Goal: Task Accomplishment & Management: Complete application form

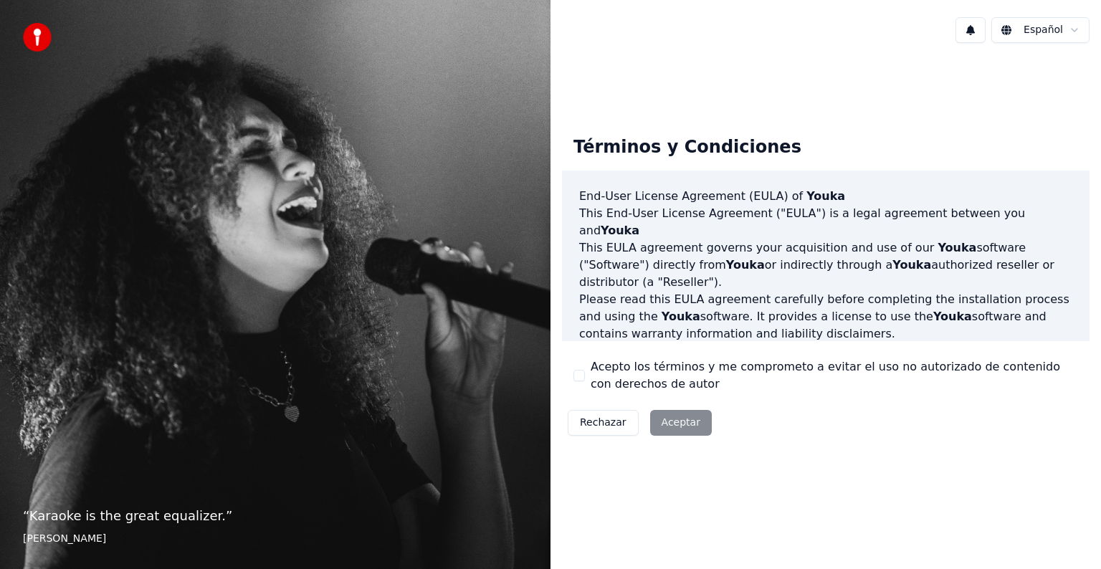
click at [672, 426] on div "Rechazar Aceptar" at bounding box center [640, 422] width 156 height 37
click at [693, 422] on div "Rechazar Aceptar" at bounding box center [640, 422] width 156 height 37
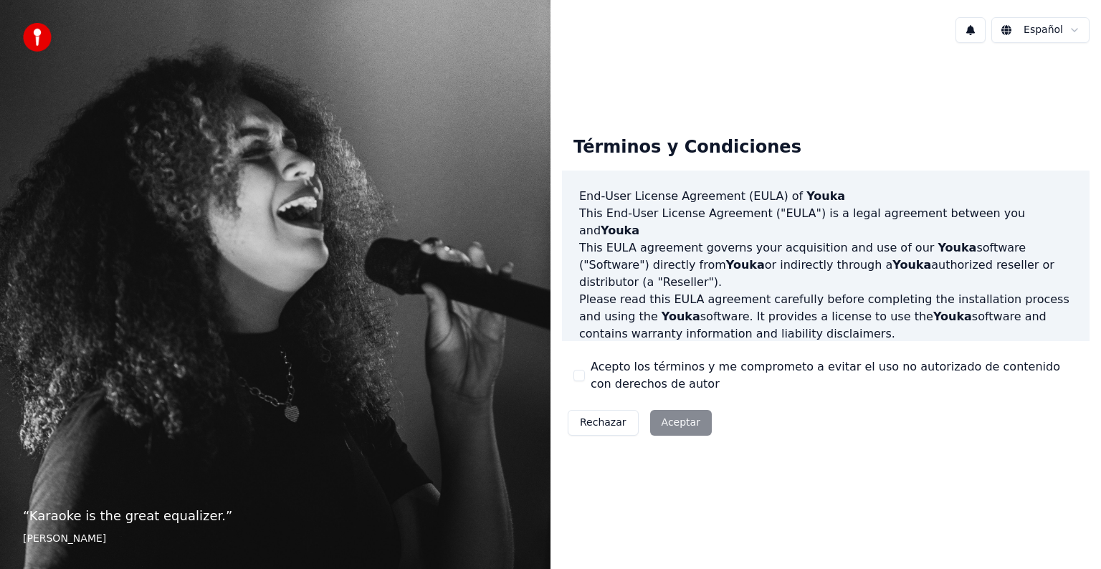
click at [693, 422] on div "Rechazar Aceptar" at bounding box center [640, 422] width 156 height 37
click at [674, 427] on div "Rechazar Aceptar" at bounding box center [640, 422] width 156 height 37
click at [598, 424] on button "Rechazar" at bounding box center [603, 423] width 71 height 26
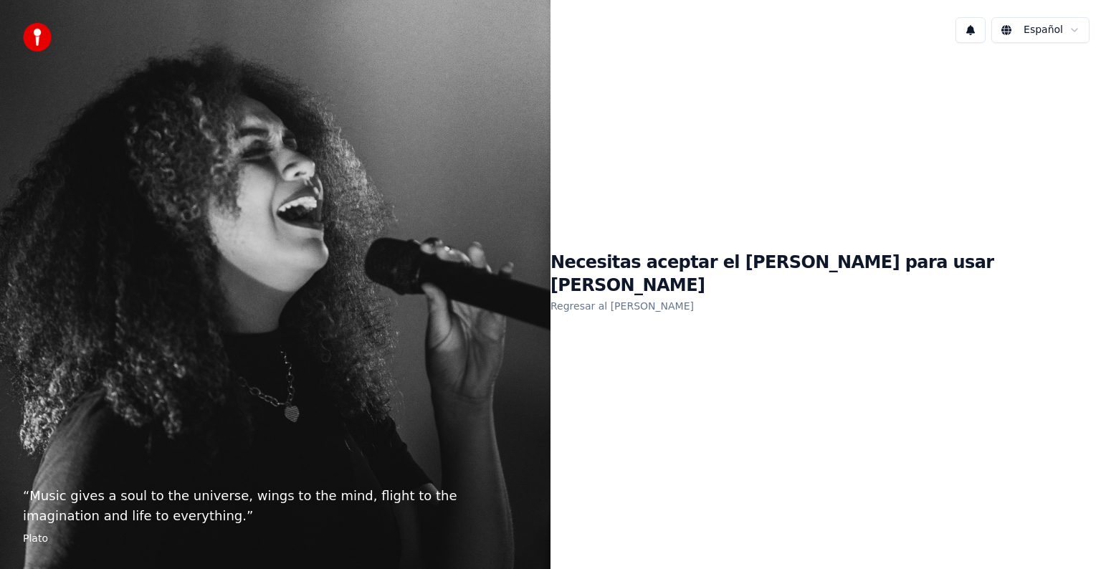
click at [694, 298] on link "Regresar al EULA" at bounding box center [622, 306] width 143 height 23
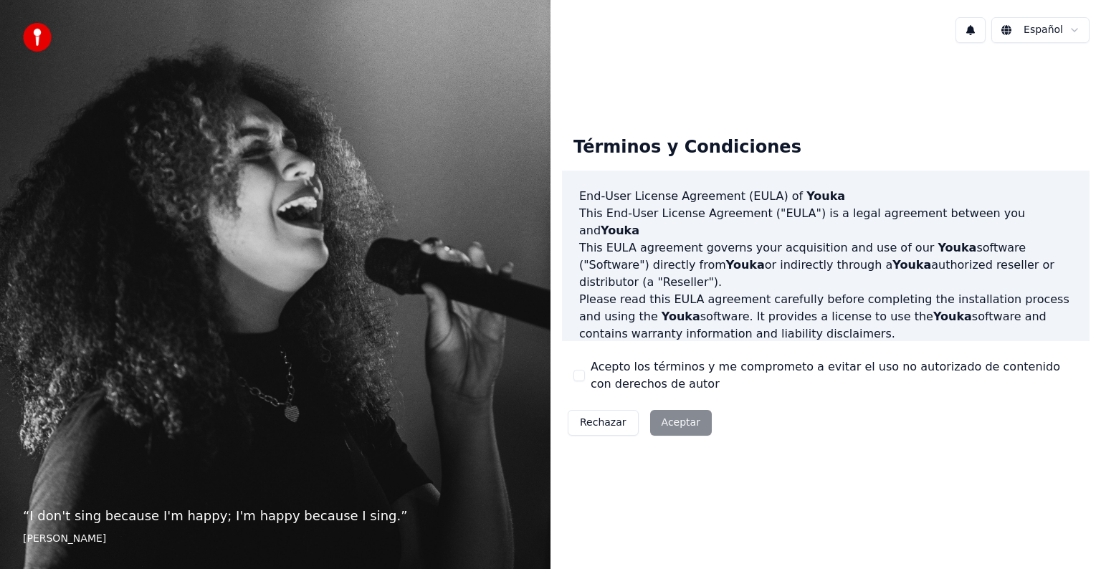
click at [677, 417] on div "Rechazar Aceptar" at bounding box center [640, 422] width 156 height 37
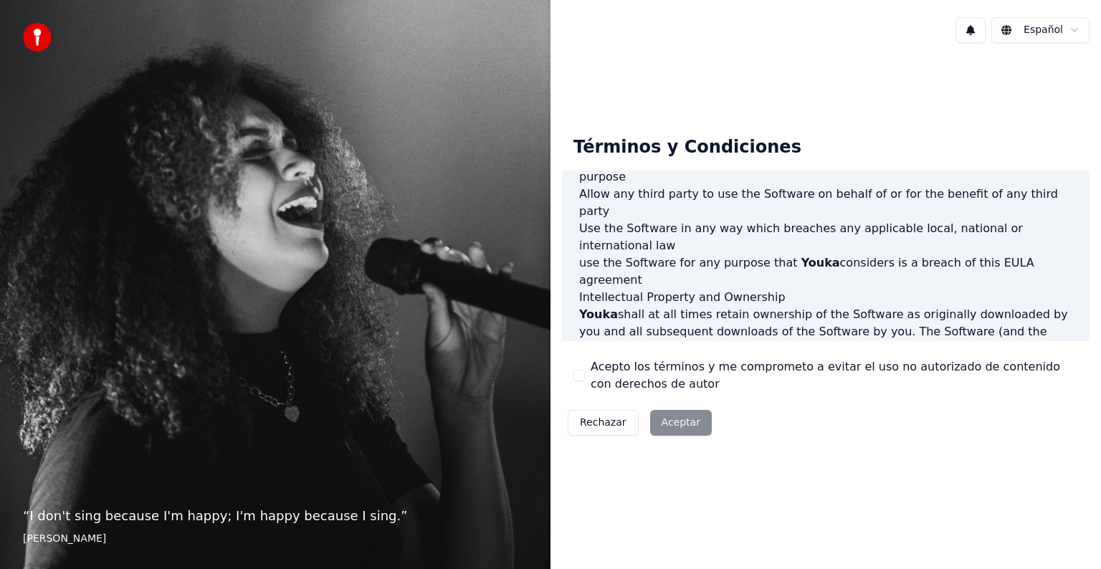
scroll to position [775, 0]
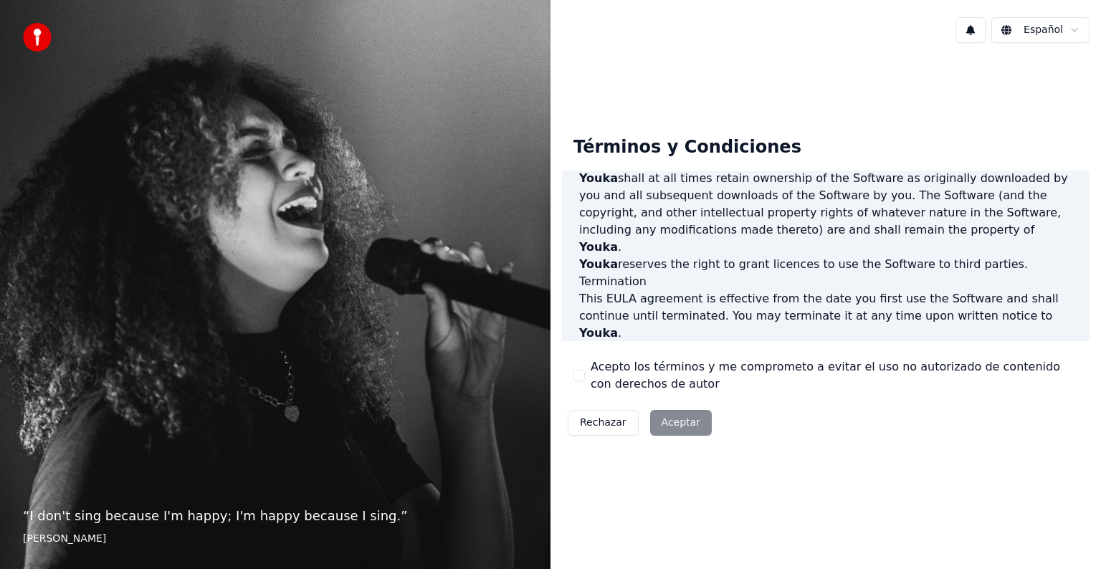
click at [691, 416] on div "Rechazar Aceptar" at bounding box center [640, 422] width 156 height 37
click at [691, 417] on div "Rechazar Aceptar" at bounding box center [640, 422] width 156 height 37
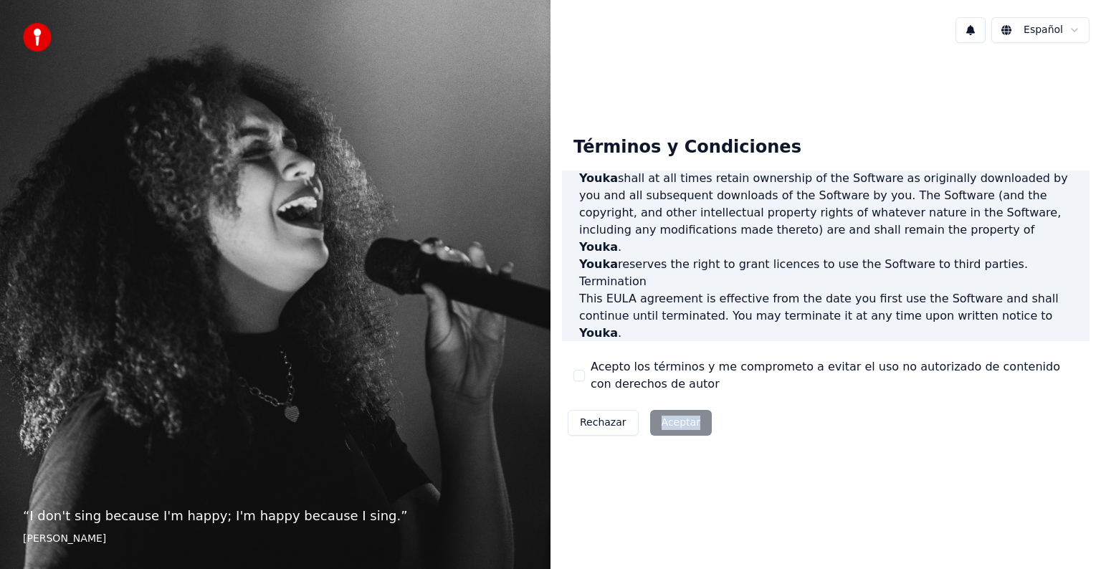
click at [691, 417] on div "Rechazar Aceptar" at bounding box center [640, 422] width 156 height 37
click at [701, 401] on div "Términos y Condiciones End-User License Agreement (EULA) of Youka This End-User…" at bounding box center [826, 283] width 528 height 317
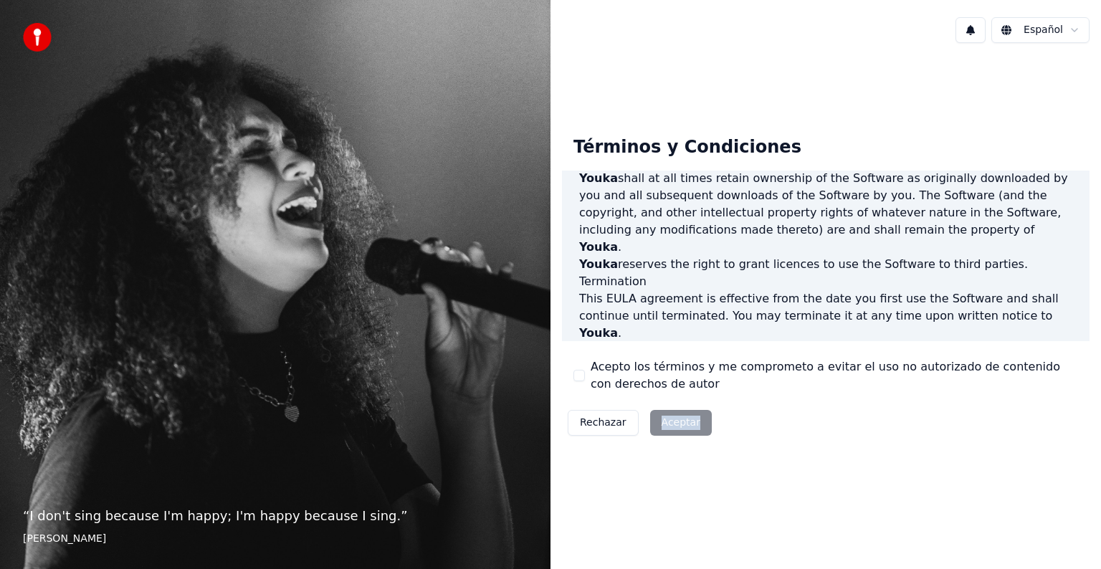
click at [701, 401] on div "Términos y Condiciones End-User License Agreement (EULA) of Youka This End-User…" at bounding box center [826, 283] width 528 height 317
click at [699, 395] on div "Términos y Condiciones End-User License Agreement (EULA) of Youka This End-User…" at bounding box center [826, 283] width 528 height 317
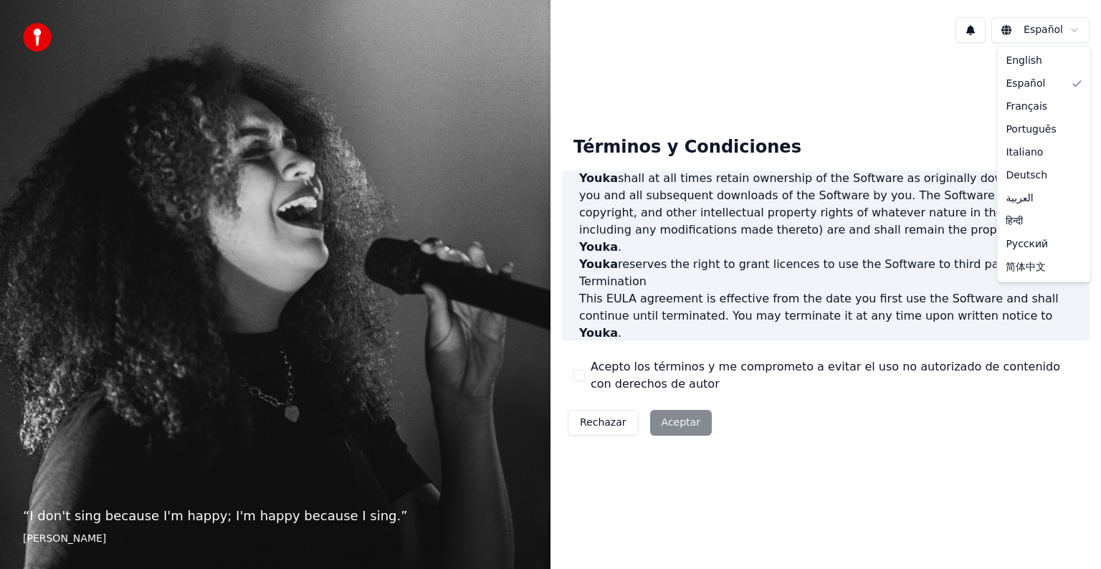
click at [1079, 31] on html "“ I don't sing because I'm happy; I'm happy because I sing. ” William James Esp…" at bounding box center [550, 284] width 1101 height 569
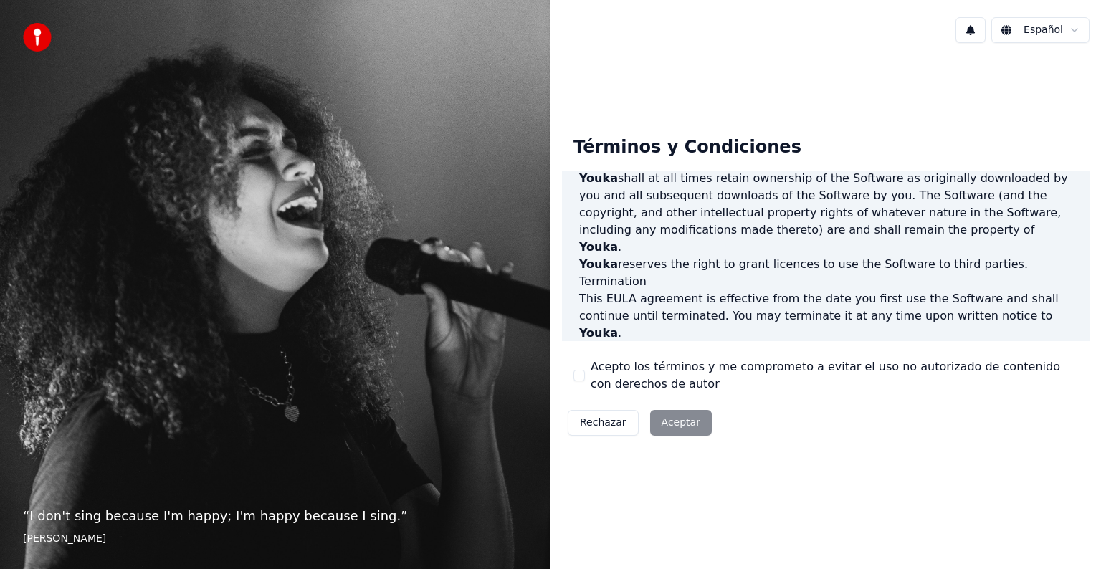
click at [1080, 31] on html "“ I don't sing because I'm happy; I'm happy because I sing. ” William James Esp…" at bounding box center [550, 284] width 1101 height 569
click at [978, 31] on button at bounding box center [971, 30] width 30 height 26
click at [880, 32] on div "Español" at bounding box center [826, 30] width 551 height 49
click at [37, 37] on img at bounding box center [37, 37] width 29 height 29
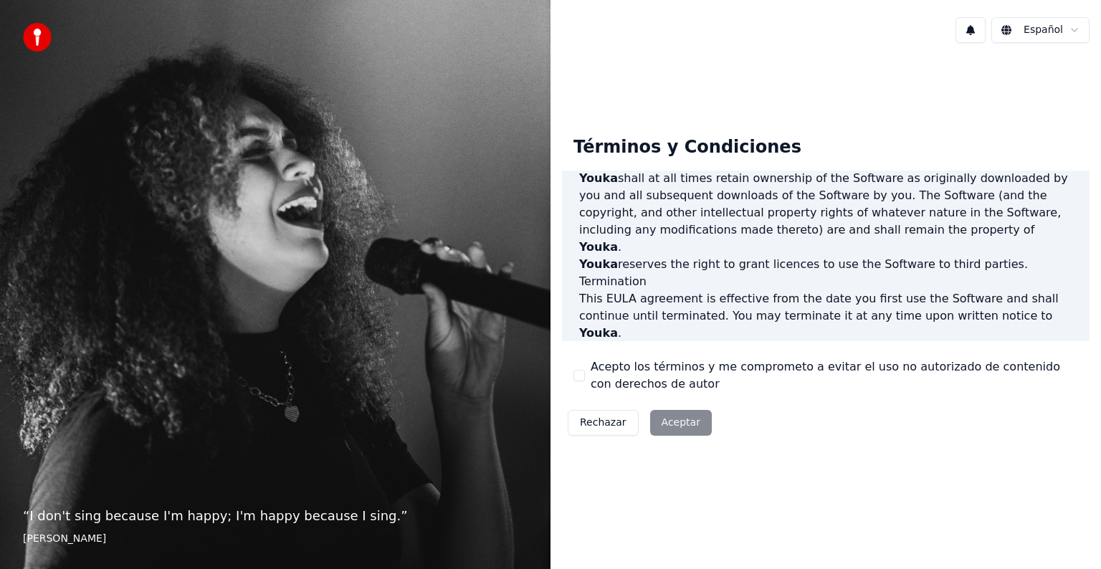
click at [216, 518] on p "“ I don't sing because I'm happy; I'm happy because I sing. ”" at bounding box center [275, 516] width 505 height 20
click at [665, 424] on div "Rechazar Aceptar" at bounding box center [640, 422] width 156 height 37
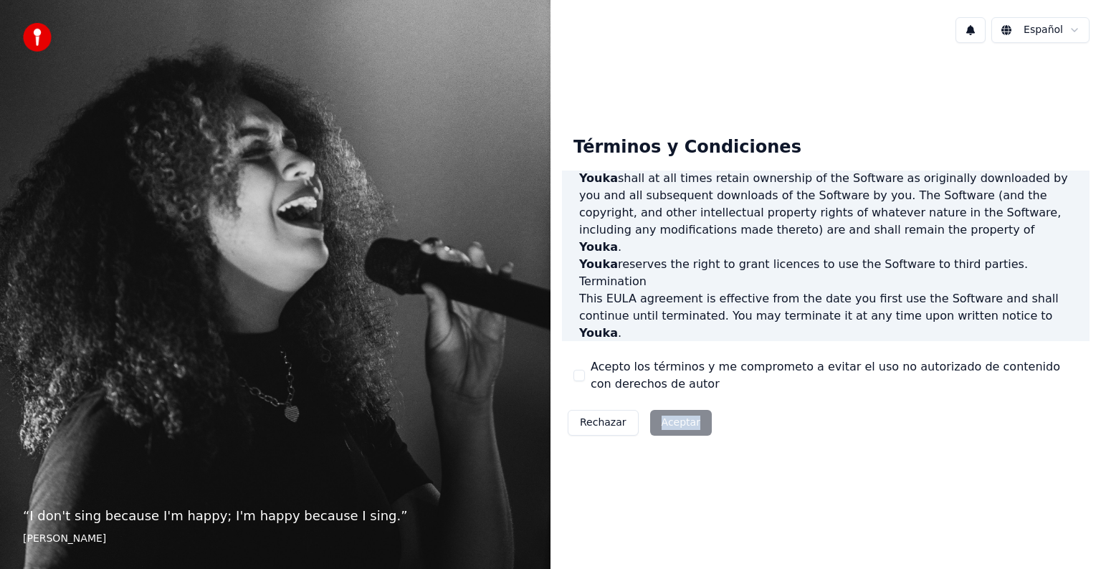
click at [665, 424] on div "Rechazar Aceptar" at bounding box center [640, 422] width 156 height 37
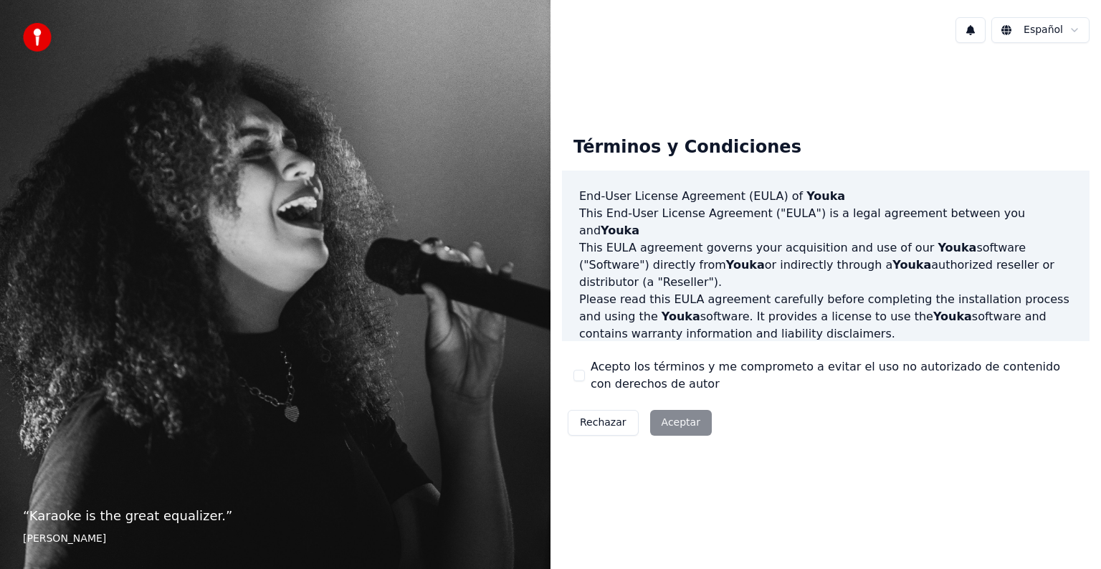
click at [665, 430] on div "Rechazar Aceptar" at bounding box center [640, 422] width 156 height 37
click at [176, 518] on p "“ Karaoke is the great equalizer. ”" at bounding box center [275, 516] width 505 height 20
click at [594, 424] on button "Rechazar" at bounding box center [603, 423] width 71 height 26
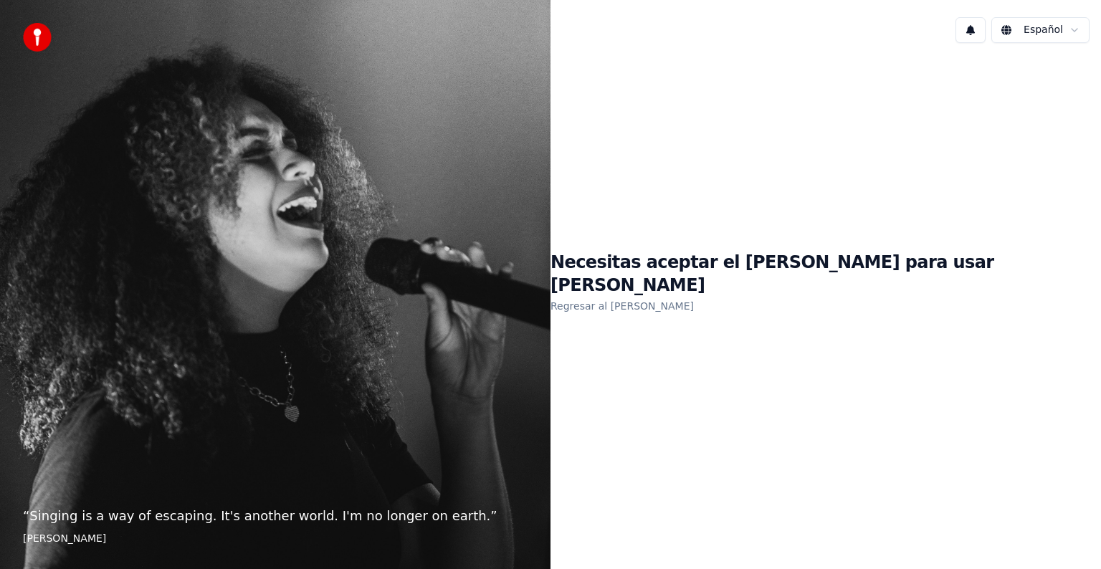
click at [694, 298] on link "Regresar al EULA" at bounding box center [622, 306] width 143 height 23
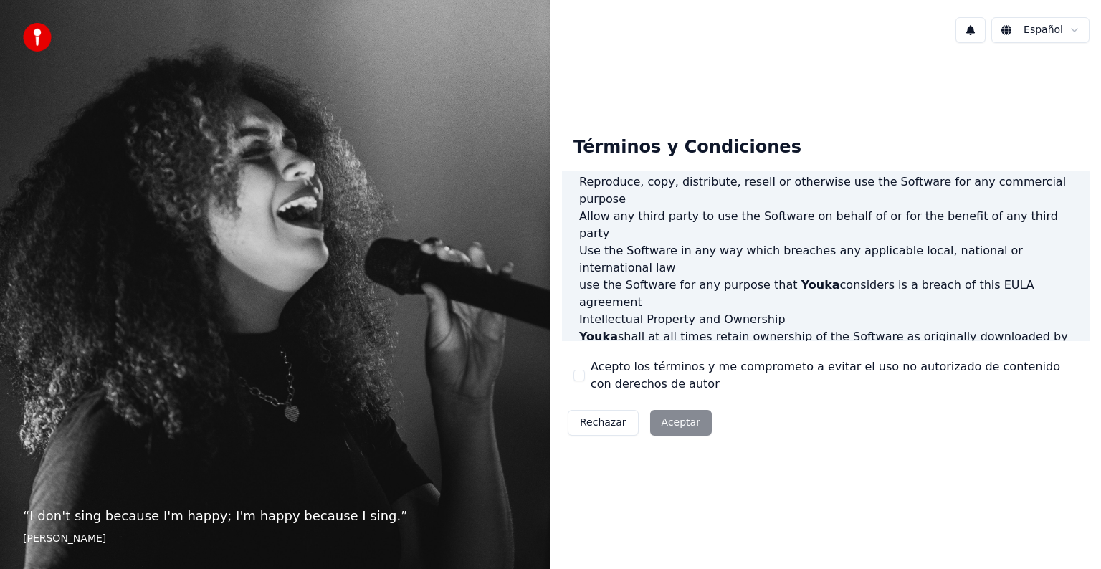
scroll to position [775, 0]
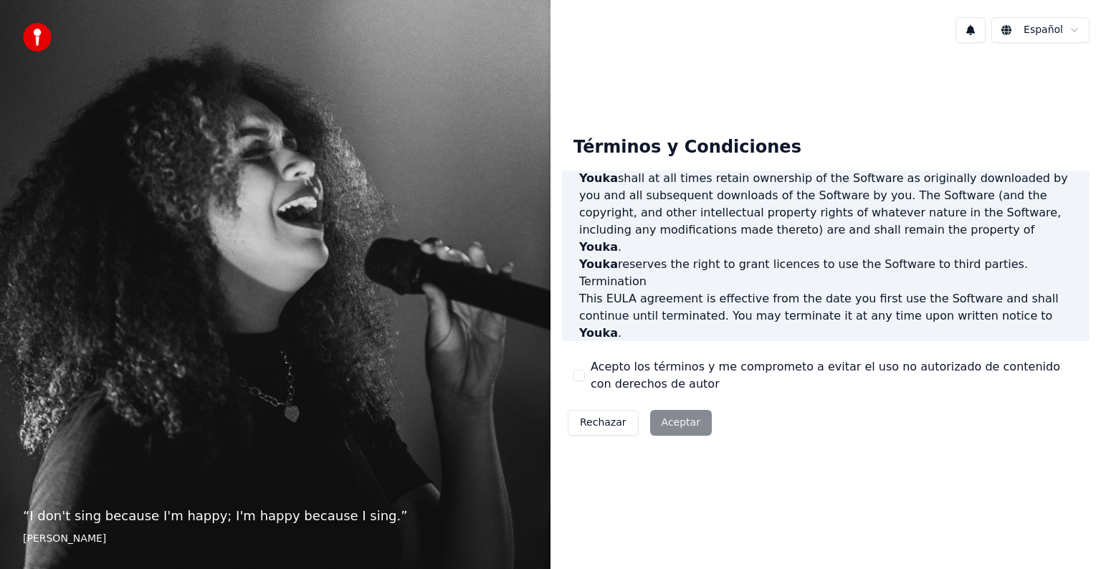
click at [673, 424] on div "Rechazar Aceptar" at bounding box center [640, 422] width 156 height 37
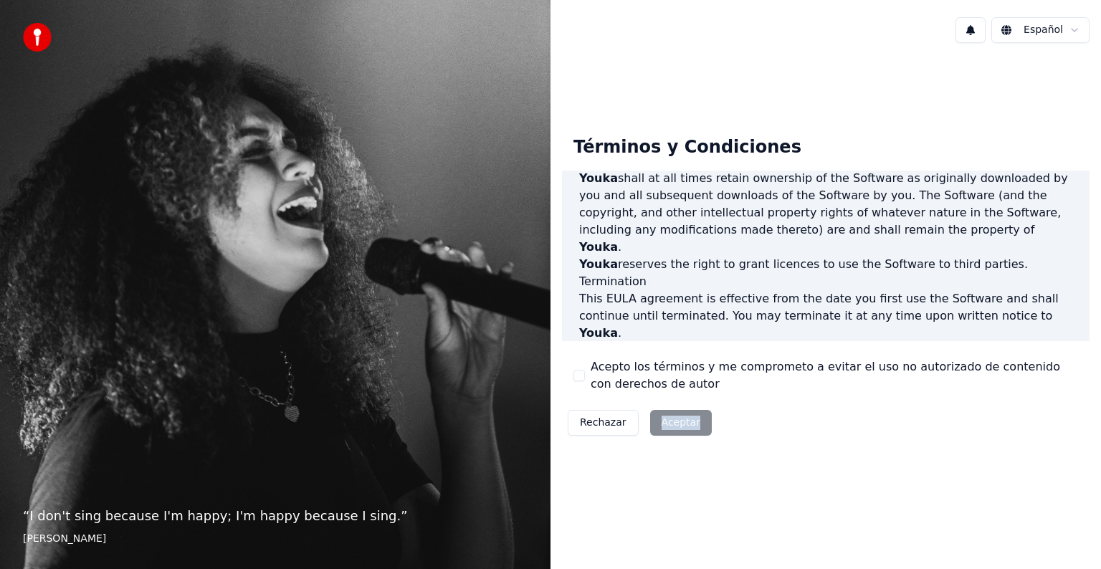
click at [673, 424] on div "Rechazar Aceptar" at bounding box center [640, 422] width 156 height 37
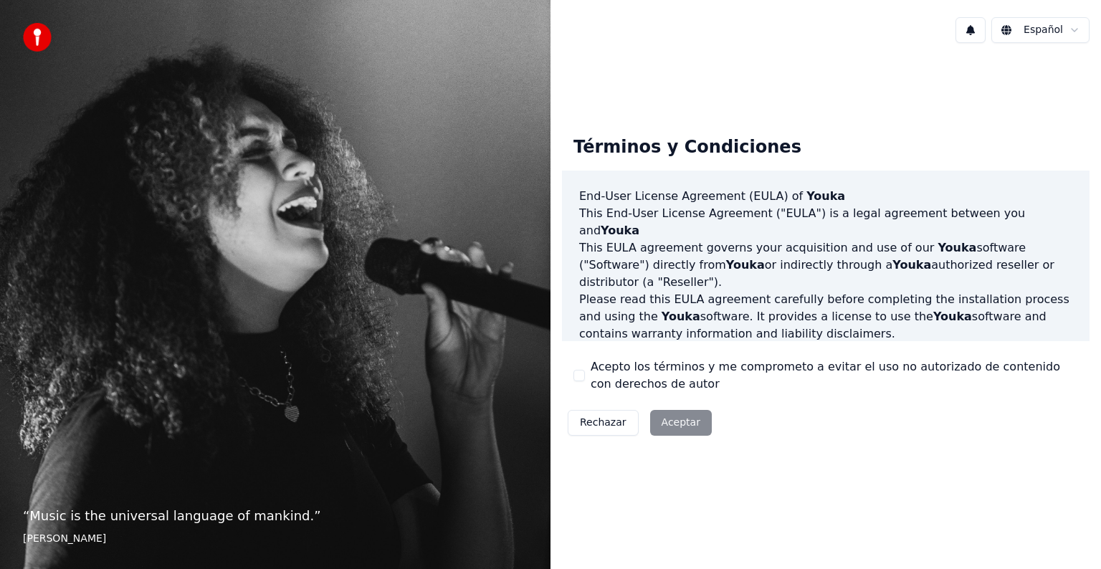
click at [675, 416] on div "Rechazar Aceptar" at bounding box center [640, 422] width 156 height 37
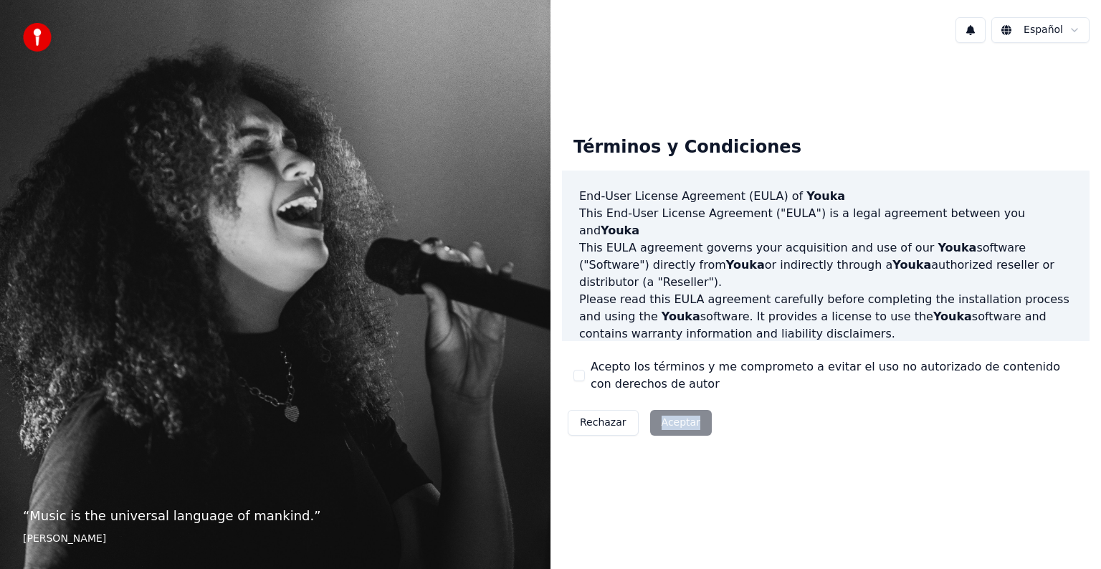
click at [675, 416] on div "Rechazar Aceptar" at bounding box center [640, 422] width 156 height 37
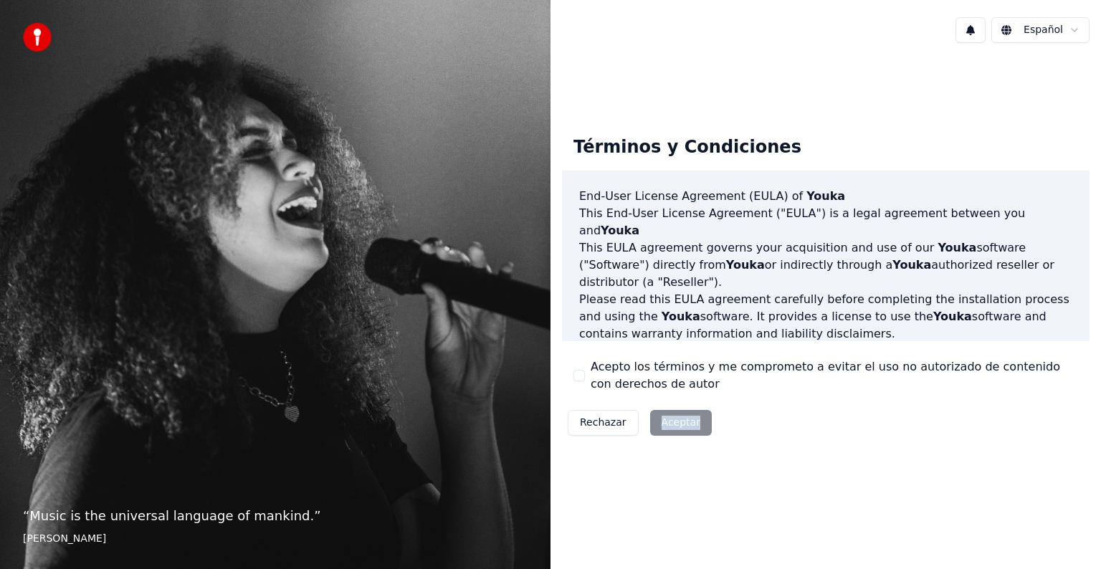
click at [675, 416] on div "Rechazar Aceptar" at bounding box center [640, 422] width 156 height 37
click at [738, 315] on p "Please read this EULA agreement carefully before completing the installation pr…" at bounding box center [825, 317] width 493 height 52
click at [690, 421] on div "Rechazar Aceptar" at bounding box center [640, 422] width 156 height 37
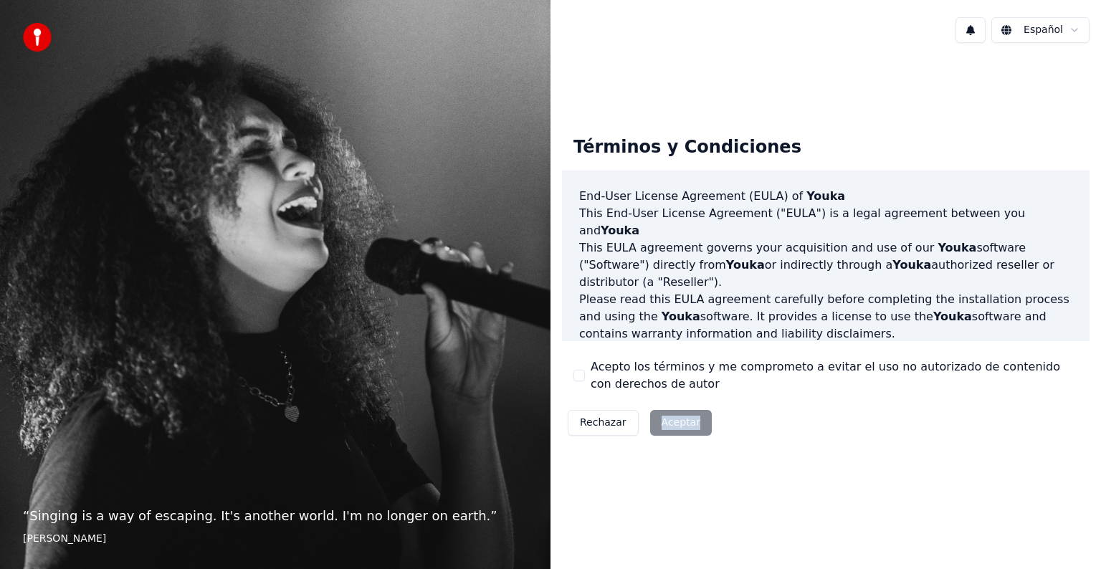
click at [690, 421] on div "Rechazar Aceptar" at bounding box center [640, 422] width 156 height 37
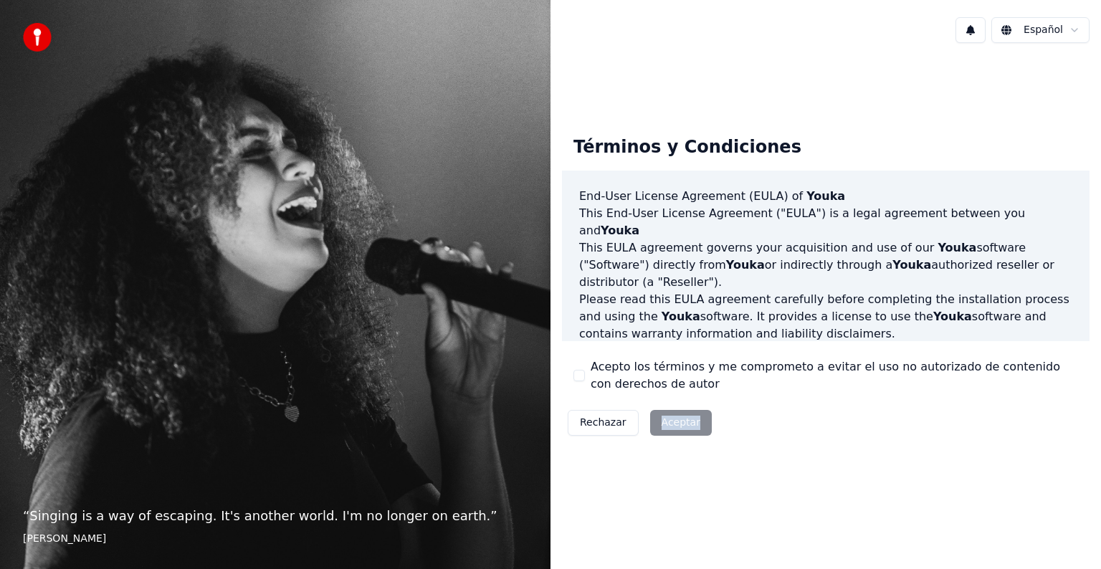
click at [690, 421] on div "Rechazar Aceptar" at bounding box center [640, 422] width 156 height 37
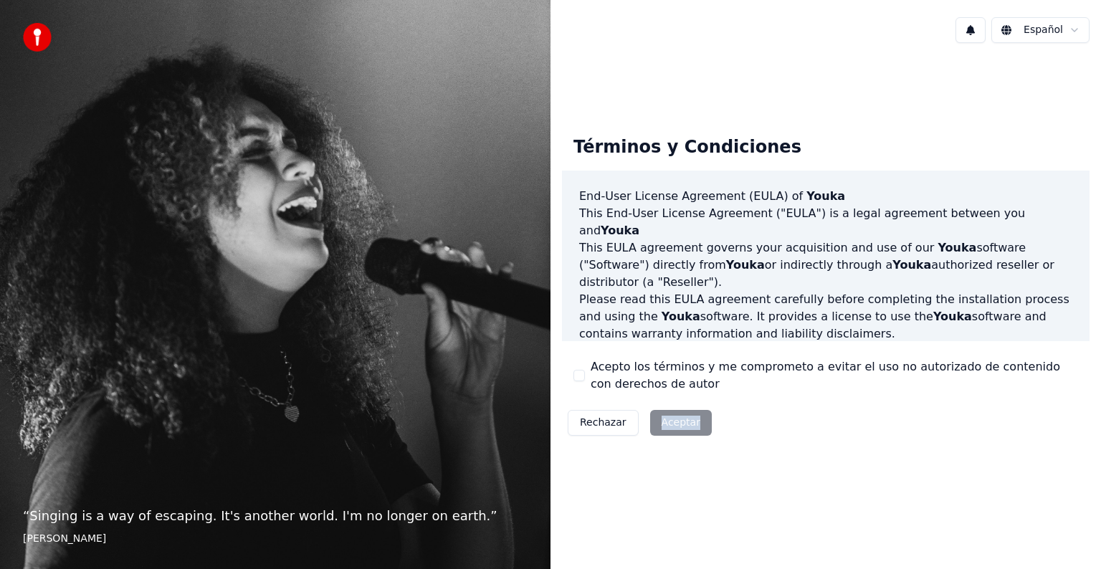
click at [690, 421] on div "Rechazar Aceptar" at bounding box center [640, 422] width 156 height 37
